Goal: Find specific page/section: Find specific page/section

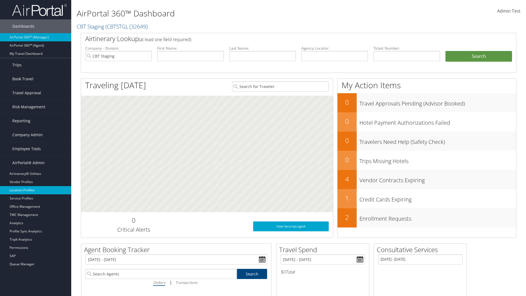
click at [36, 190] on link "Location Profiles" at bounding box center [35, 190] width 71 height 8
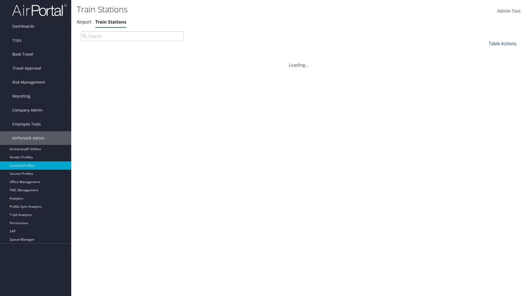
click at [502, 43] on link "Table Actions" at bounding box center [502, 44] width 28 height 6
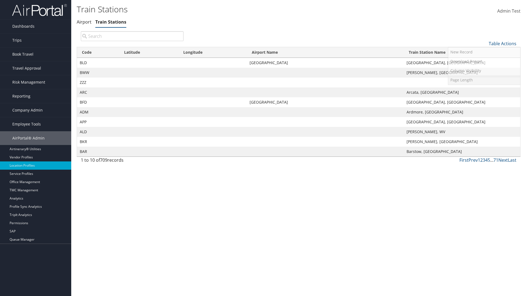
click at [484, 80] on link "Page Length" at bounding box center [484, 79] width 72 height 9
click at [484, 62] on link "25" at bounding box center [484, 61] width 72 height 9
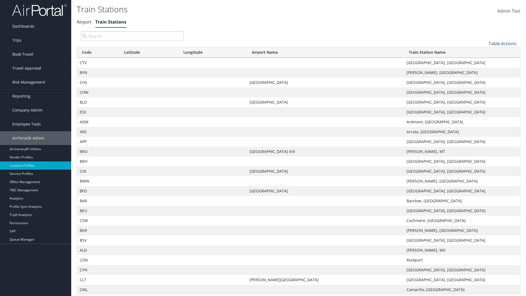
scroll to position [18, 0]
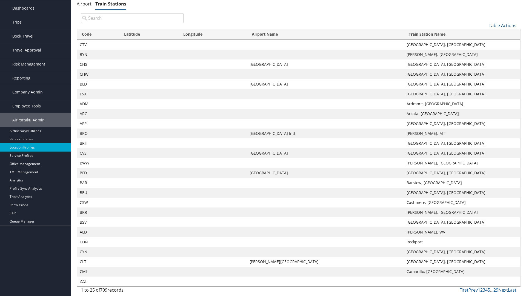
click at [502, 25] on link "Table Actions" at bounding box center [502, 25] width 28 height 6
click at [484, 53] on link "50" at bounding box center [484, 52] width 72 height 9
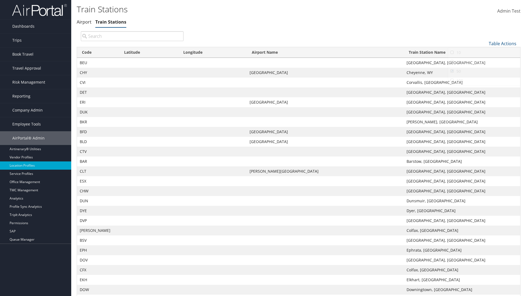
scroll to position [40, 0]
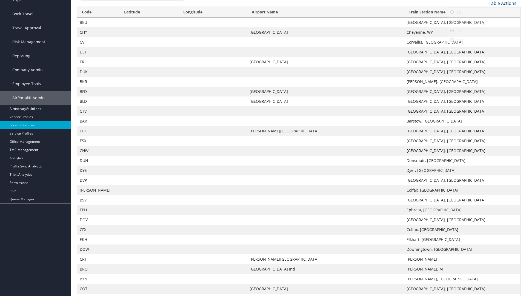
click at [502, 3] on link "Table Actions" at bounding box center [502, 3] width 28 height 6
click at [484, 40] on link "100" at bounding box center [484, 40] width 72 height 9
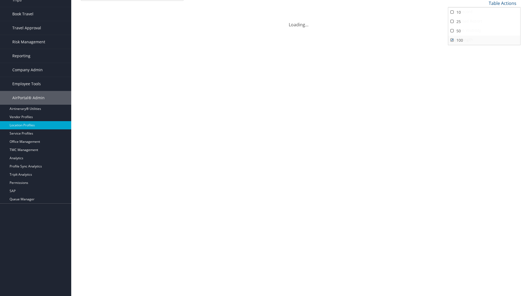
scroll to position [0, 0]
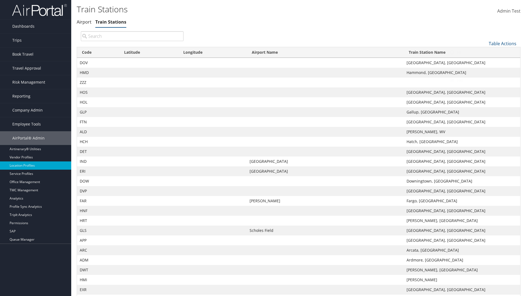
click at [98, 47] on th "Code" at bounding box center [98, 52] width 42 height 11
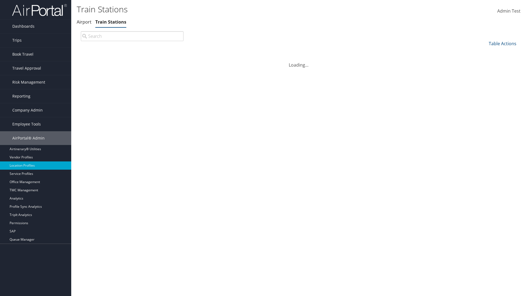
scroll to position [47, 0]
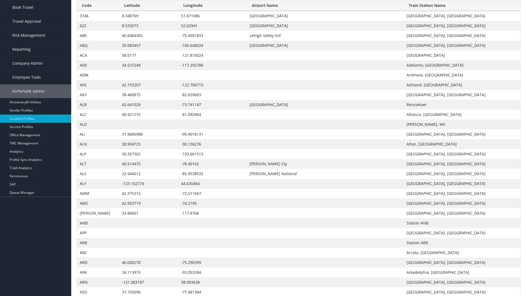
click at [98, 11] on th "Code" at bounding box center [98, 5] width 42 height 11
